Goal: Task Accomplishment & Management: Use online tool/utility

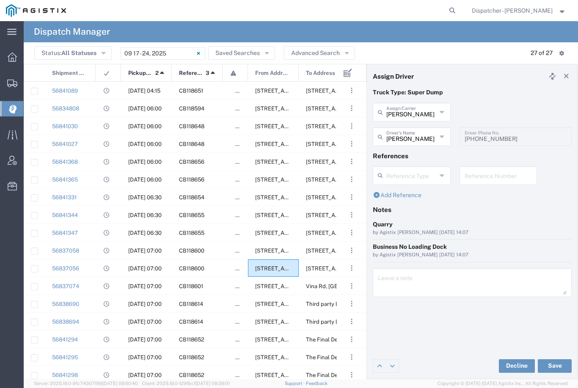
scroll to position [131, 0]
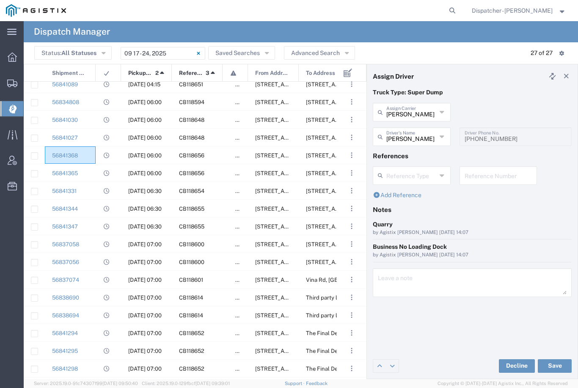
click at [88, 155] on div "56841368" at bounding box center [70, 154] width 51 height 17
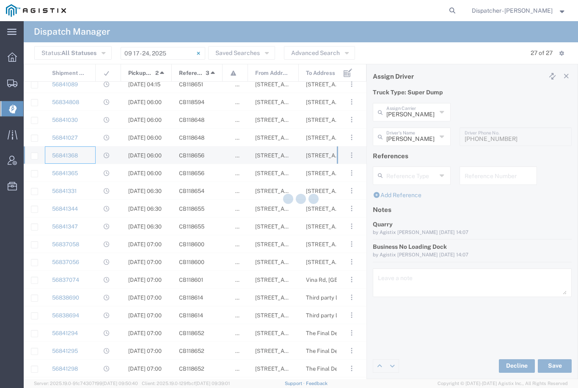
type input "[PERSON_NAME] & Sons Trucking, Inc"
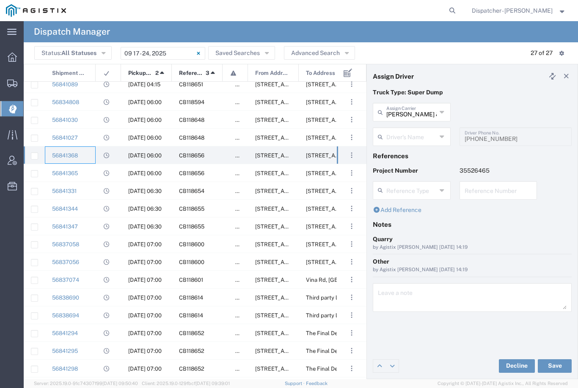
type input "[PERSON_NAME]"
type input "[PHONE_NUMBER]"
click at [90, 176] on div "56841365" at bounding box center [70, 172] width 51 height 17
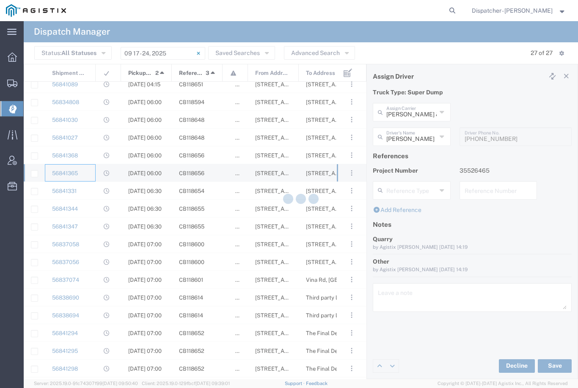
type input "[PERSON_NAME]"
type input "9258126210"
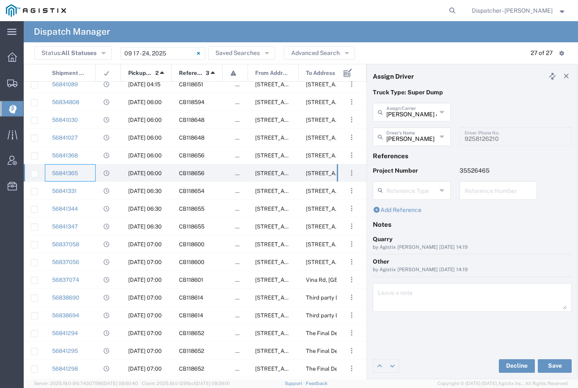
click at [421, 135] on agx-dropdown-input "[PERSON_NAME] [PERSON_NAME] Name [PERSON_NAME] [PERSON_NAME] [PERSON_NAME] [PER…" at bounding box center [412, 136] width 78 height 19
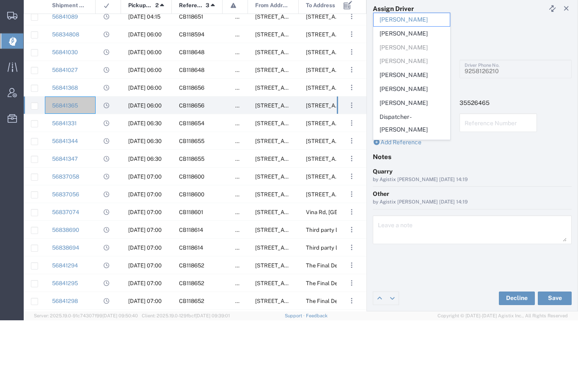
click at [421, 136] on span "[PERSON_NAME]" at bounding box center [412, 142] width 76 height 13
type input "[PERSON_NAME]"
type input "[PHONE_NUMBER]"
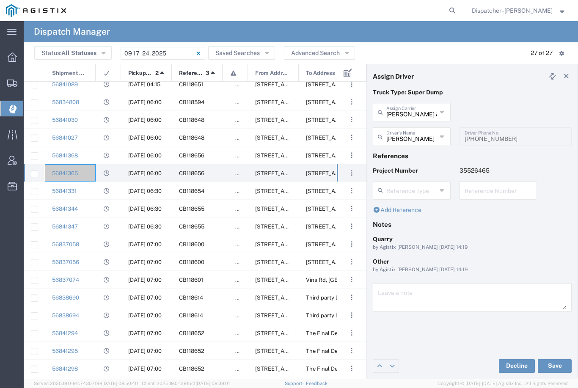
click at [556, 368] on button "Save" at bounding box center [555, 366] width 34 height 14
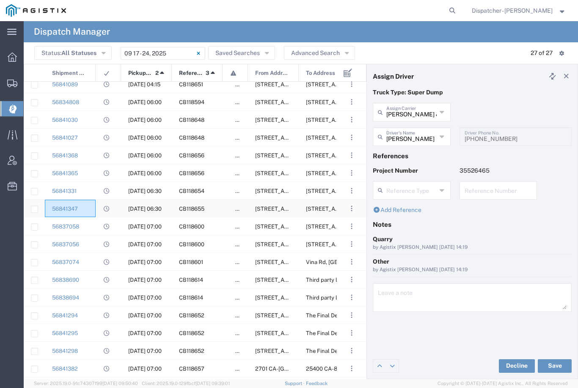
click at [92, 207] on div "56841347" at bounding box center [70, 208] width 51 height 17
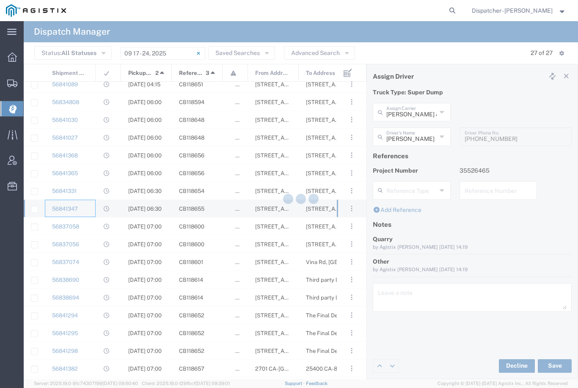
type input "[PERSON_NAME]"
type input "[PHONE_NUMBER]"
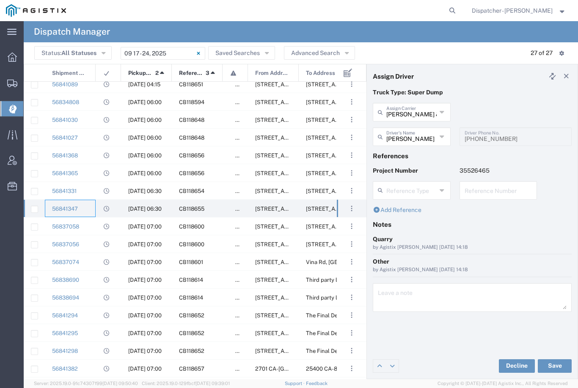
click at [428, 130] on agx-dropdown-input "[PERSON_NAME] Driver's Name [PERSON_NAME] [PERSON_NAME] [PERSON_NAME] [PERSON_N…" at bounding box center [412, 136] width 78 height 19
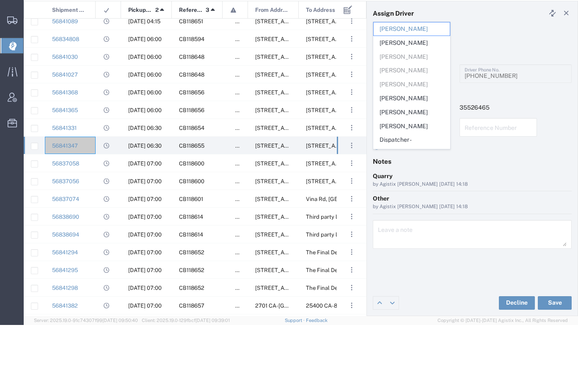
click at [405, 155] on span "[PERSON_NAME]" at bounding box center [412, 161] width 76 height 13
type input "[PERSON_NAME]"
type input "9258126210"
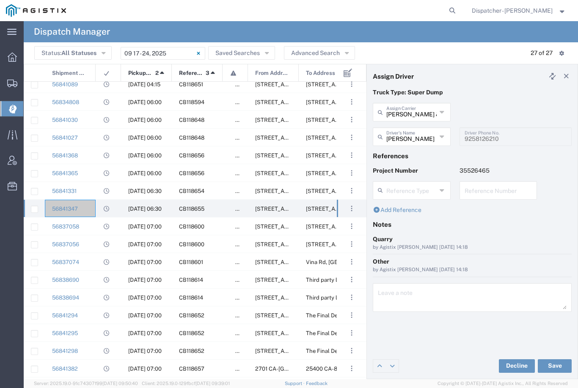
click at [556, 364] on button "Save" at bounding box center [555, 366] width 34 height 14
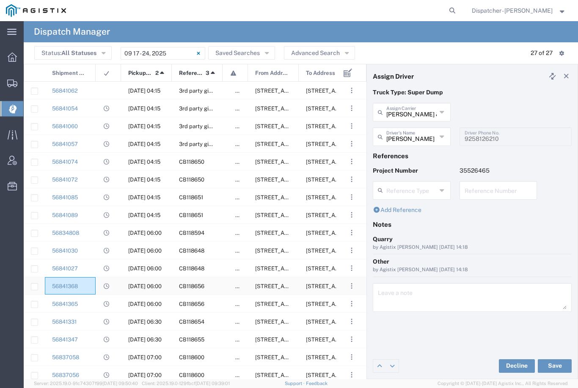
click at [90, 288] on div "56841368" at bounding box center [70, 285] width 51 height 17
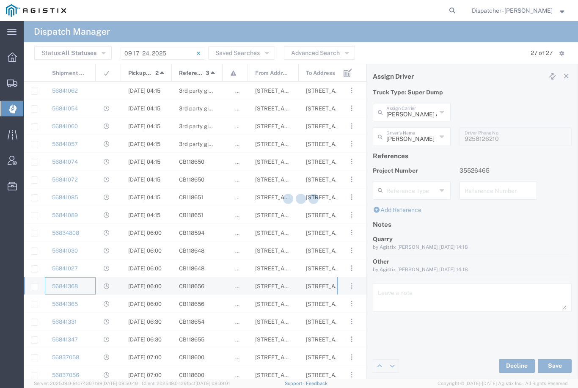
type input "[PERSON_NAME]"
type input "[PHONE_NUMBER]"
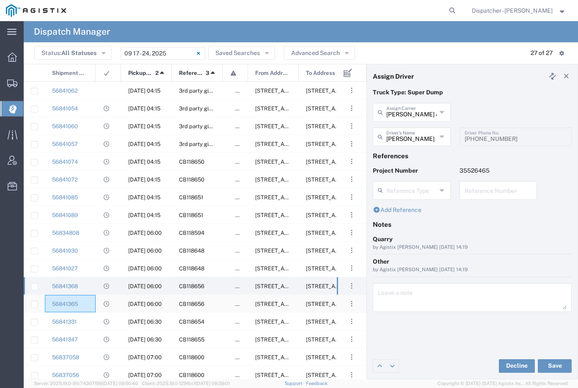
click at [95, 301] on div "56841365" at bounding box center [70, 303] width 51 height 17
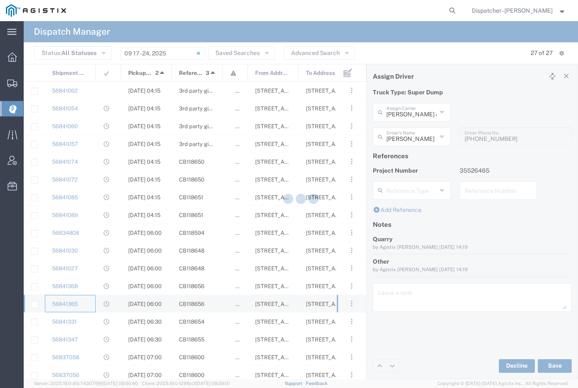
type input "[PERSON_NAME]"
type input "[PHONE_NUMBER]"
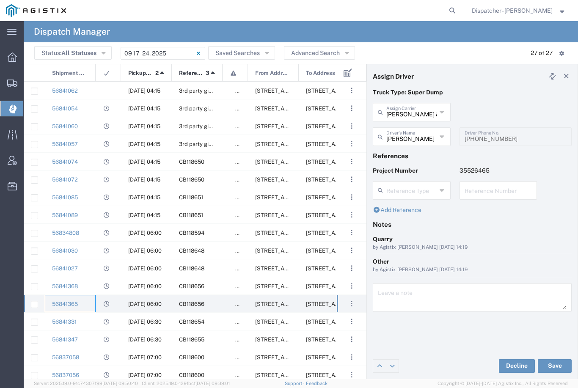
click at [415, 136] on agx-dropdown-input "[PERSON_NAME] Driver's Name [PERSON_NAME] [PERSON_NAME] [PERSON_NAME] [PERSON_N…" at bounding box center [412, 136] width 78 height 19
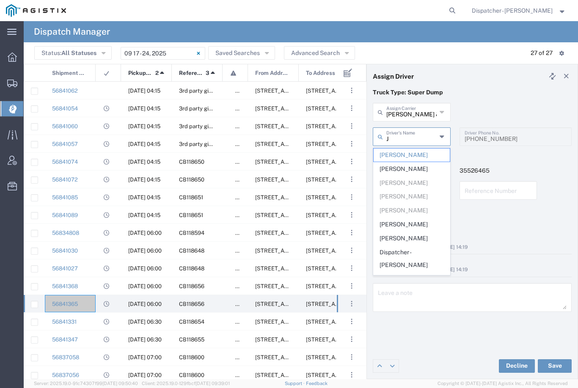
type input "Ju"
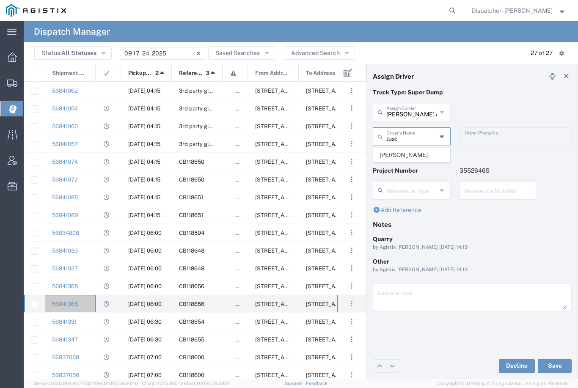
click at [417, 152] on span "[PERSON_NAME]" at bounding box center [412, 154] width 76 height 13
type input "[PERSON_NAME]"
type input "[PHONE_NUMBER]"
click at [560, 368] on button "Save" at bounding box center [555, 366] width 34 height 14
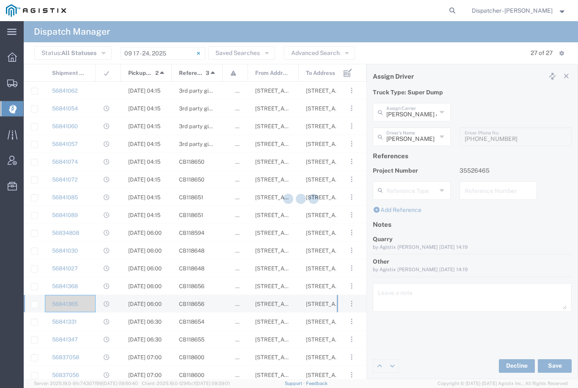
type input "[PERSON_NAME]"
